Goal: Obtain resource: Download file/media

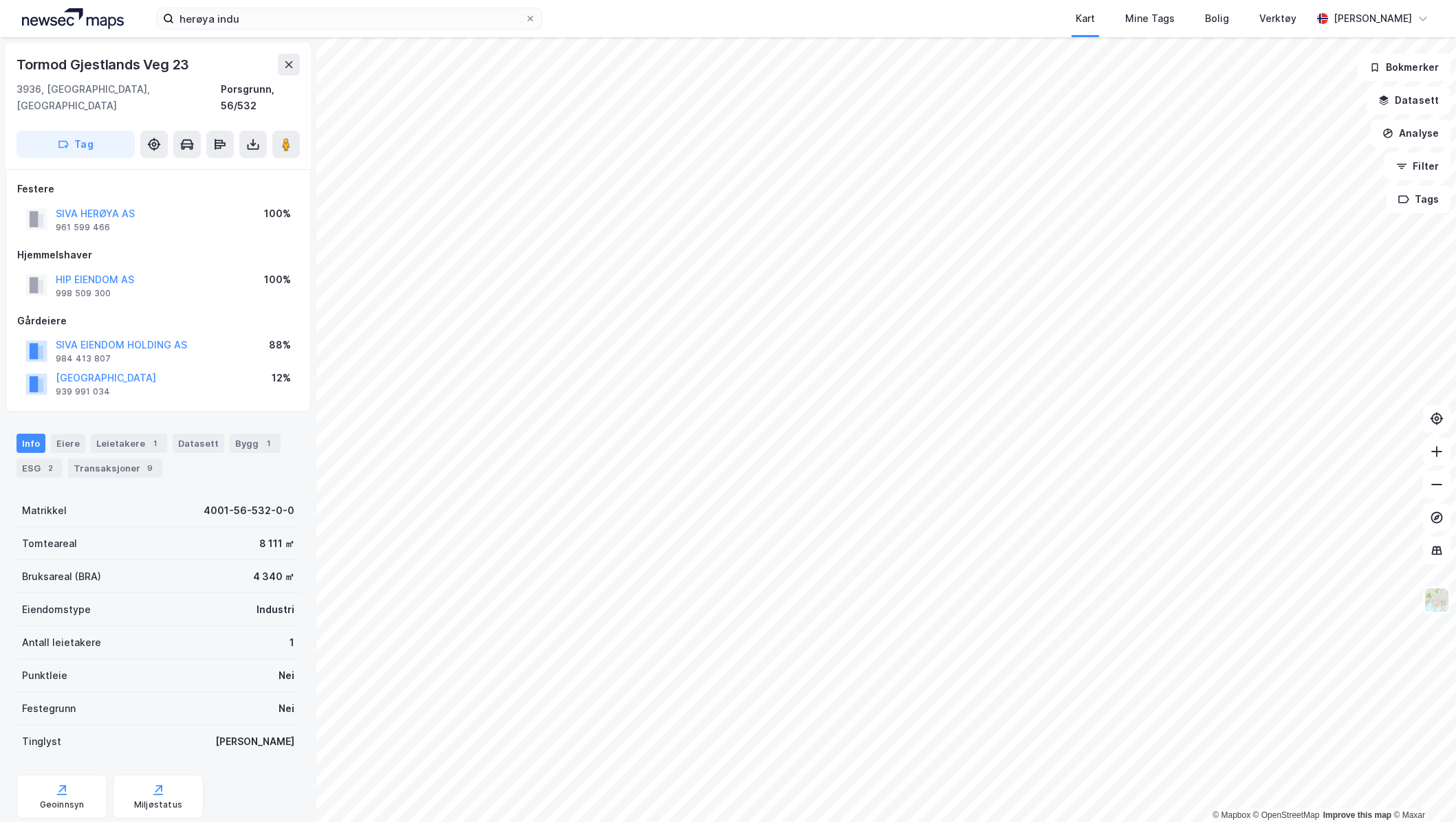
click at [148, 412] on div "1" at bounding box center [155, 443] width 14 height 14
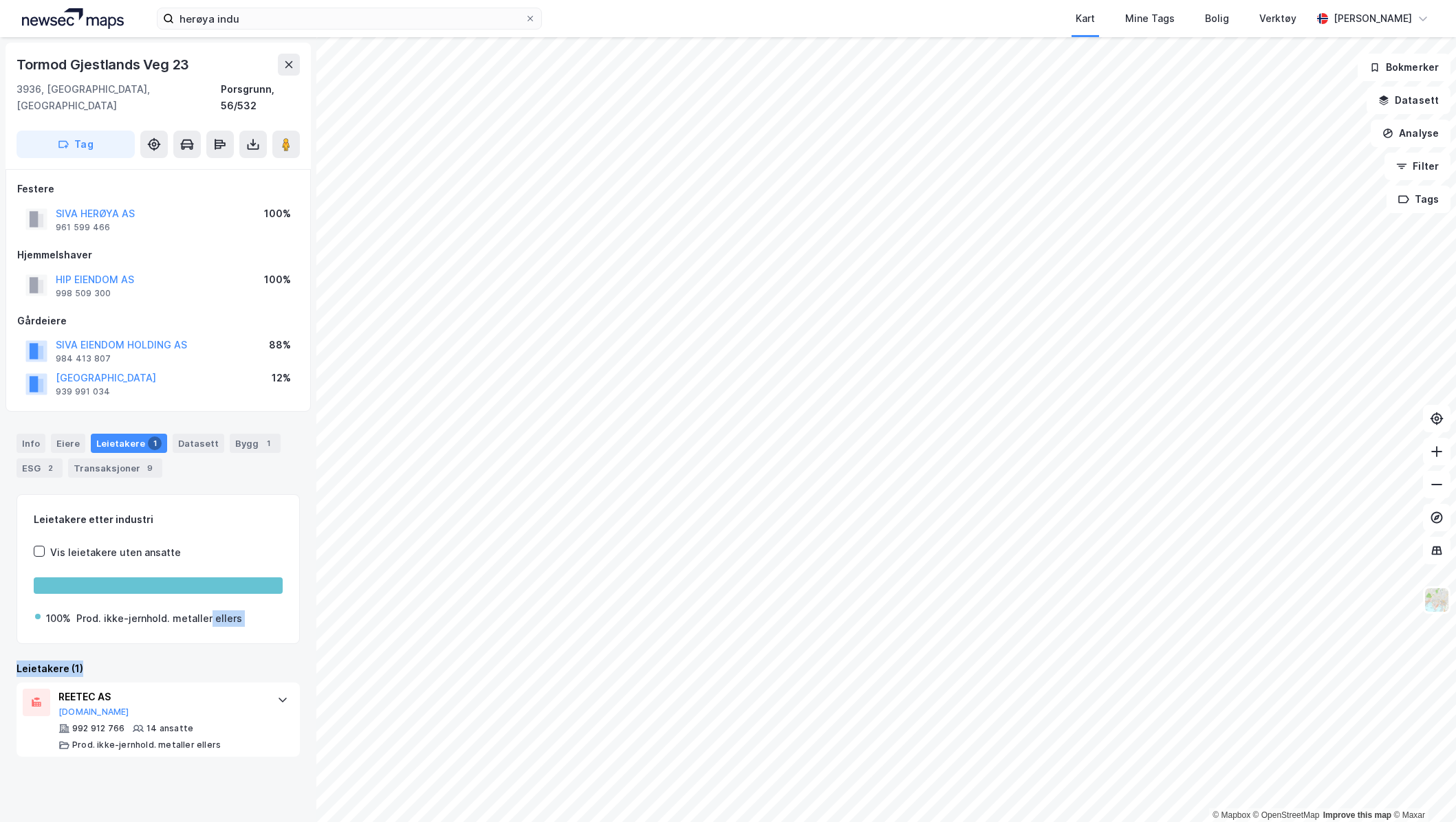
drag, startPoint x: 213, startPoint y: 637, endPoint x: 209, endPoint y: 653, distance: 16.5
click at [213, 412] on div "Leietakere etter industri Vis leietakere uten ansatte 100% Prod. ikke-jernhold.…" at bounding box center [157, 625] width 283 height 262
click at [227, 412] on div "Leietakere etter industri Vis leietakere uten ansatte 100% Prod. ikke-jernhold.…" at bounding box center [157, 625] width 283 height 262
click at [37, 412] on div "Info" at bounding box center [31, 443] width 29 height 20
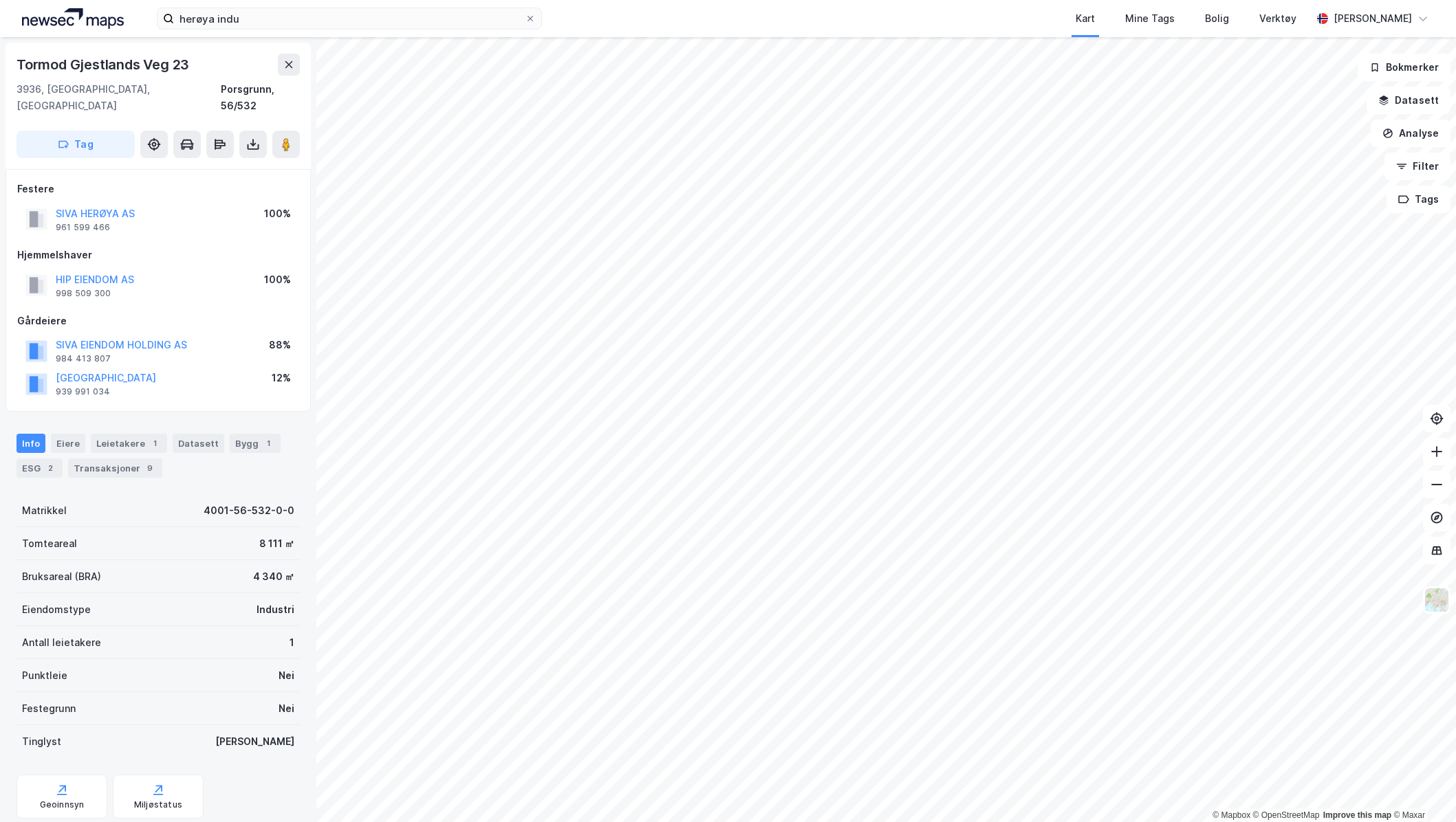
click at [251, 143] on icon at bounding box center [253, 144] width 5 height 3
drag, startPoint x: 211, startPoint y: 159, endPoint x: 223, endPoint y: 163, distance: 12.6
click at [211, 167] on div "Last ned grunnbok" at bounding box center [185, 172] width 80 height 11
